Goal: Task Accomplishment & Management: Use online tool/utility

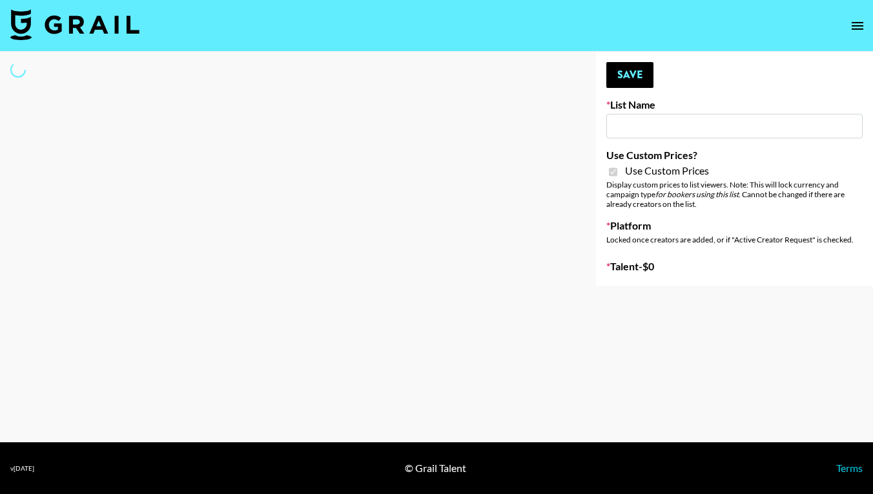
type input "Craftd"
checkbox input "true"
select select "Brand"
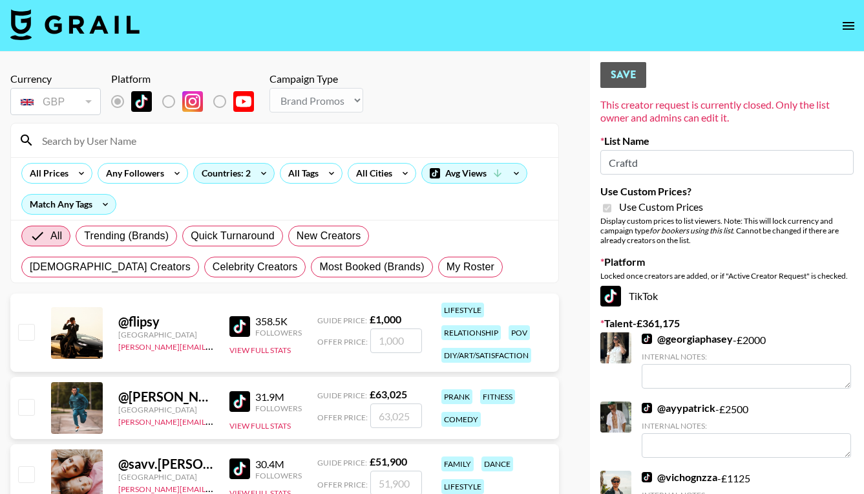
click at [124, 140] on input at bounding box center [292, 140] width 516 height 21
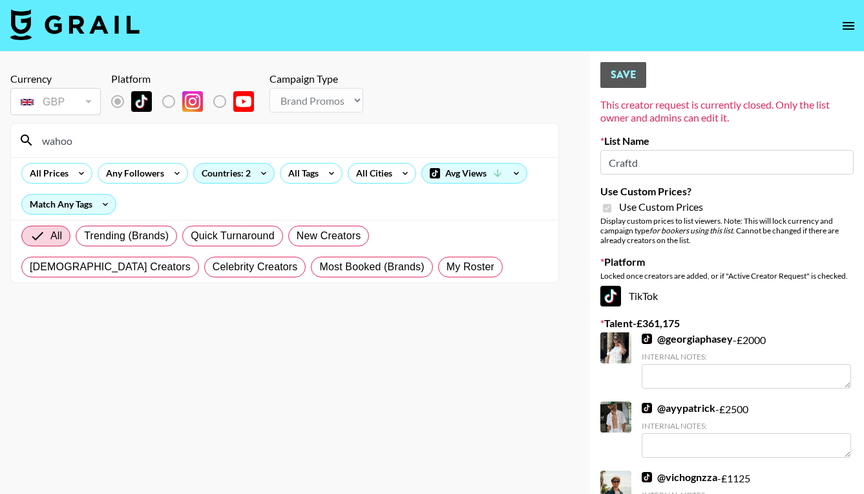
drag, startPoint x: 124, startPoint y: 140, endPoint x: 26, endPoint y: 333, distance: 216.4
click at [26, 333] on section "Currency GBP GBP ​ Platform Campaign Type Choose Type... Song Promos Brand Prom…" at bounding box center [284, 257] width 549 height 390
click at [57, 141] on input "wahoo" at bounding box center [292, 140] width 516 height 21
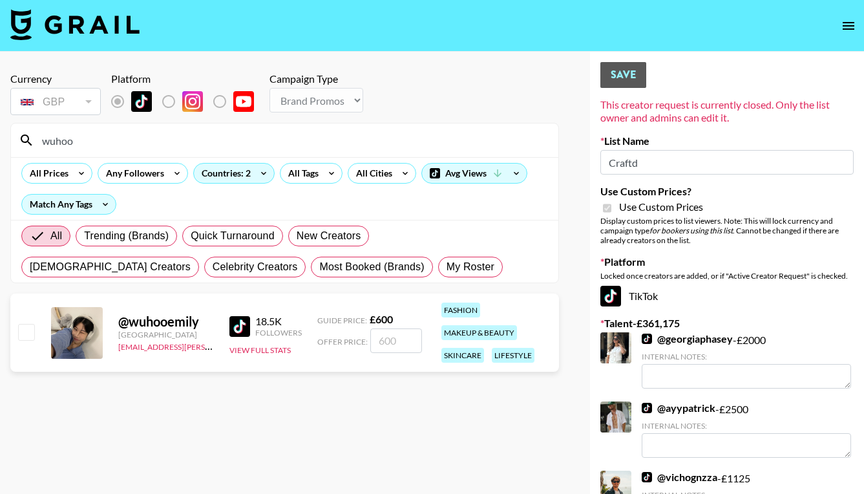
type input "wuhoo"
click at [377, 342] on input "number" at bounding box center [396, 340] width 52 height 25
checkbox input "true"
type input "600"
click at [320, 360] on div "@ wuhooemily [GEOGRAPHIC_DATA] [EMAIL_ADDRESS][PERSON_NAME][DOMAIN_NAME] 18.5K …" at bounding box center [284, 332] width 549 height 78
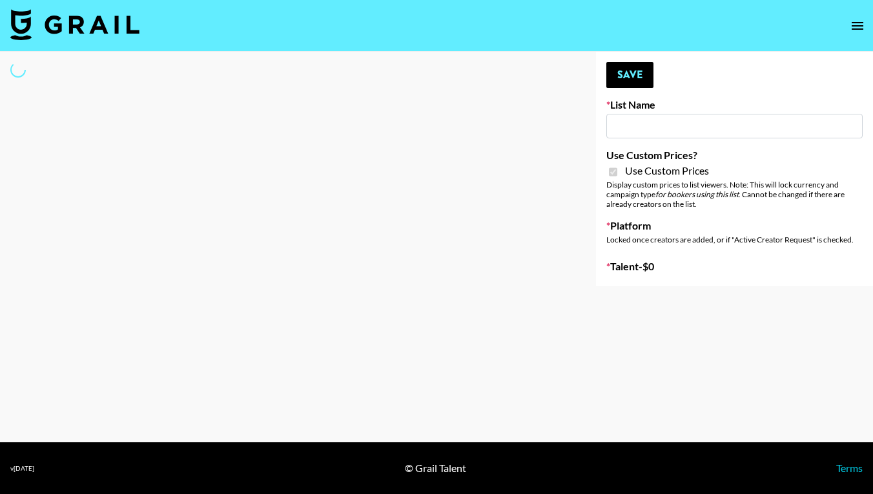
type input "Craftd"
checkbox input "true"
select select "Brand"
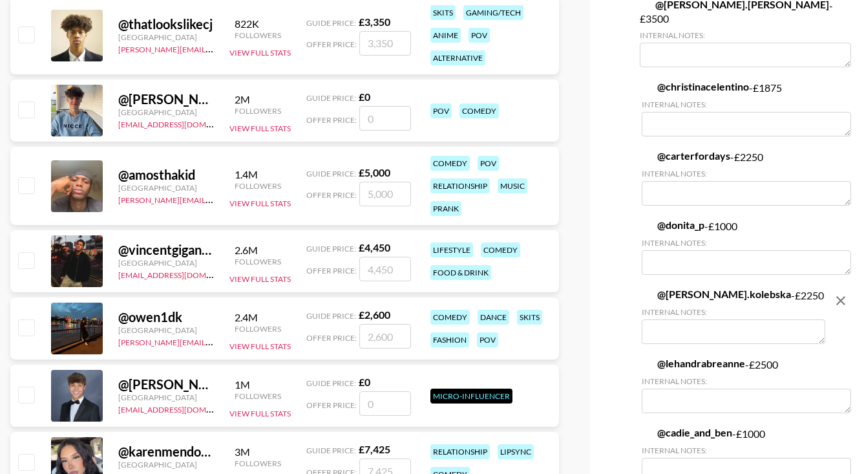
scroll to position [30, 0]
